Goal: Task Accomplishment & Management: Use online tool/utility

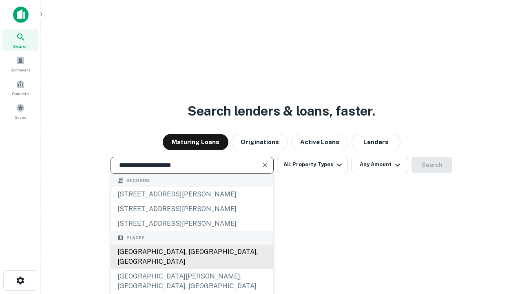
click at [192, 269] on div "[GEOGRAPHIC_DATA], [GEOGRAPHIC_DATA], [GEOGRAPHIC_DATA]" at bounding box center [192, 256] width 162 height 24
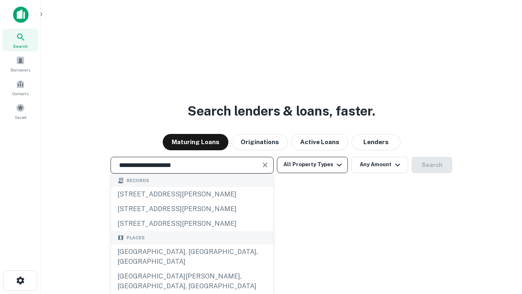
type input "**********"
click at [312, 164] on button "All Property Types" at bounding box center [312, 165] width 71 height 16
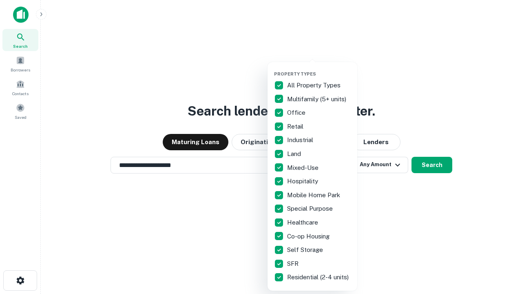
click at [319, 68] on button "button" at bounding box center [319, 68] width 90 height 0
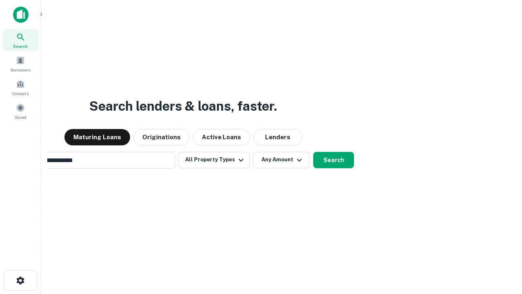
scroll to position [13, 0]
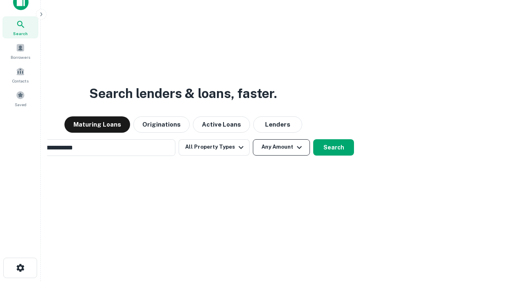
click at [253, 139] on button "Any Amount" at bounding box center [281, 147] width 57 height 16
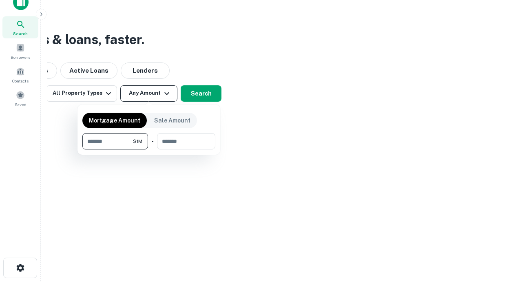
scroll to position [13, 0]
type input "*******"
click at [149, 149] on button "button" at bounding box center [148, 149] width 133 height 0
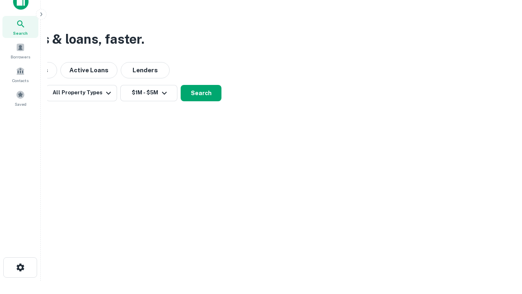
scroll to position [5, 150]
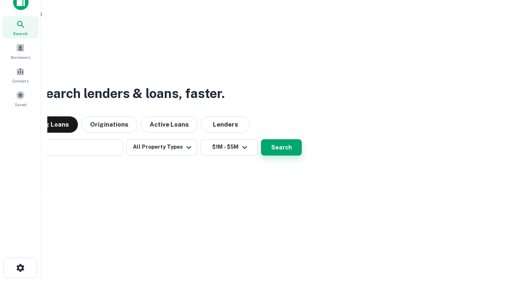
click at [261, 139] on button "Search" at bounding box center [281, 147] width 41 height 16
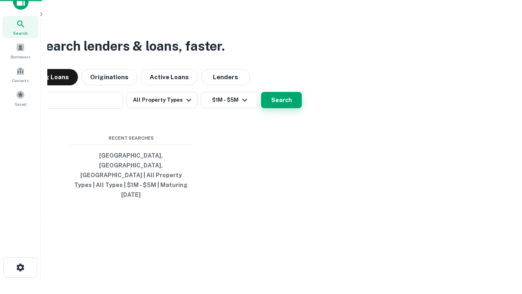
scroll to position [22, 231]
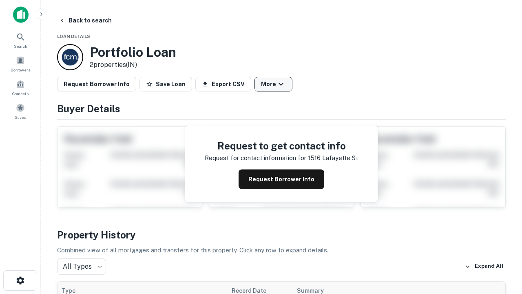
click at [273, 84] on button "More" at bounding box center [273, 84] width 38 height 15
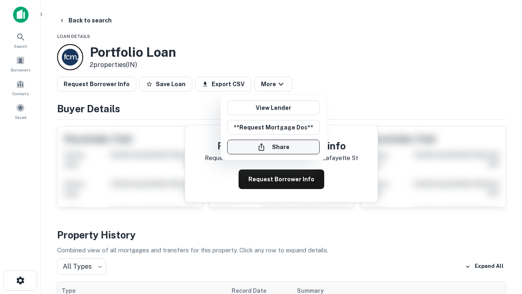
click at [273, 147] on button "Share" at bounding box center [273, 146] width 93 height 15
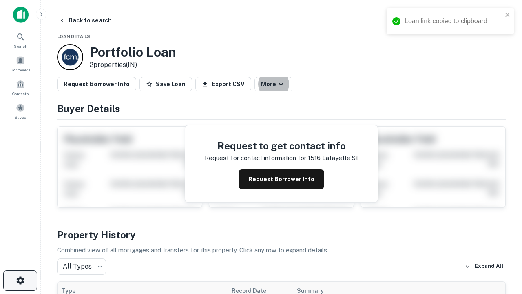
click at [20, 280] on icon "button" at bounding box center [20, 280] width 10 height 10
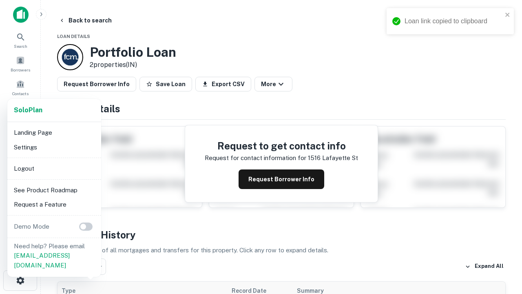
click at [54, 168] on li "Logout" at bounding box center [54, 168] width 87 height 15
